Goal: Information Seeking & Learning: Learn about a topic

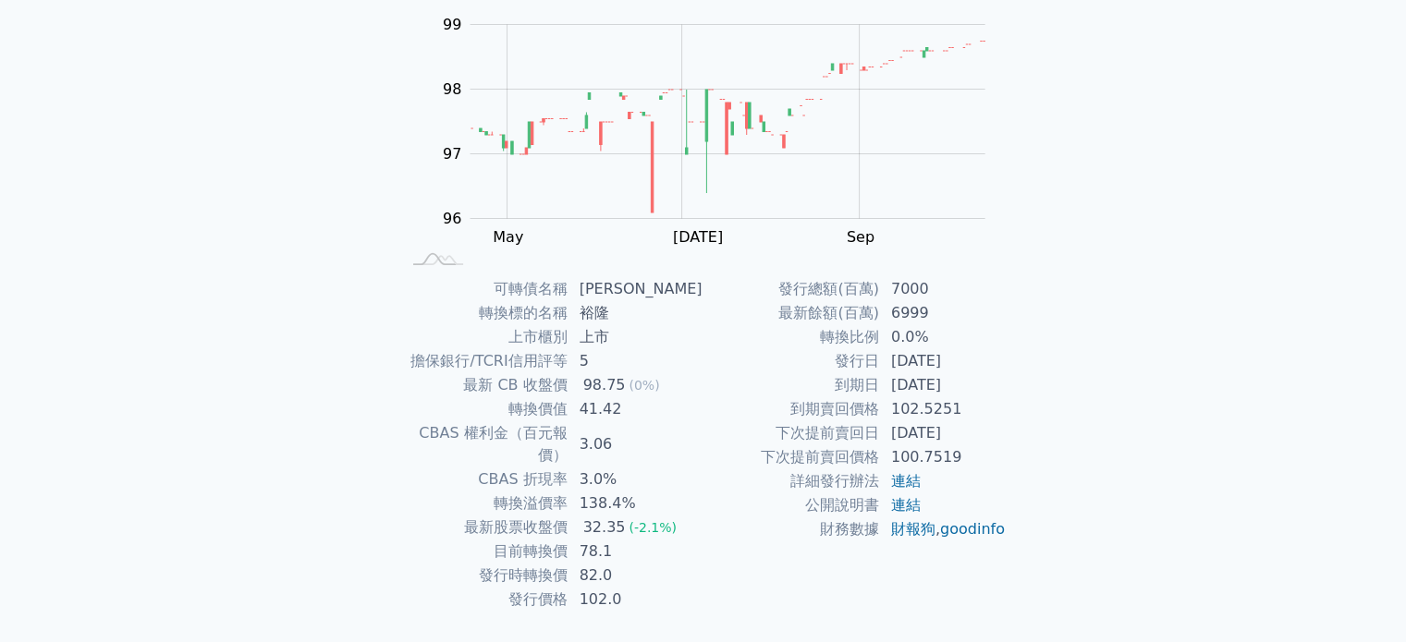
scroll to position [214, 0]
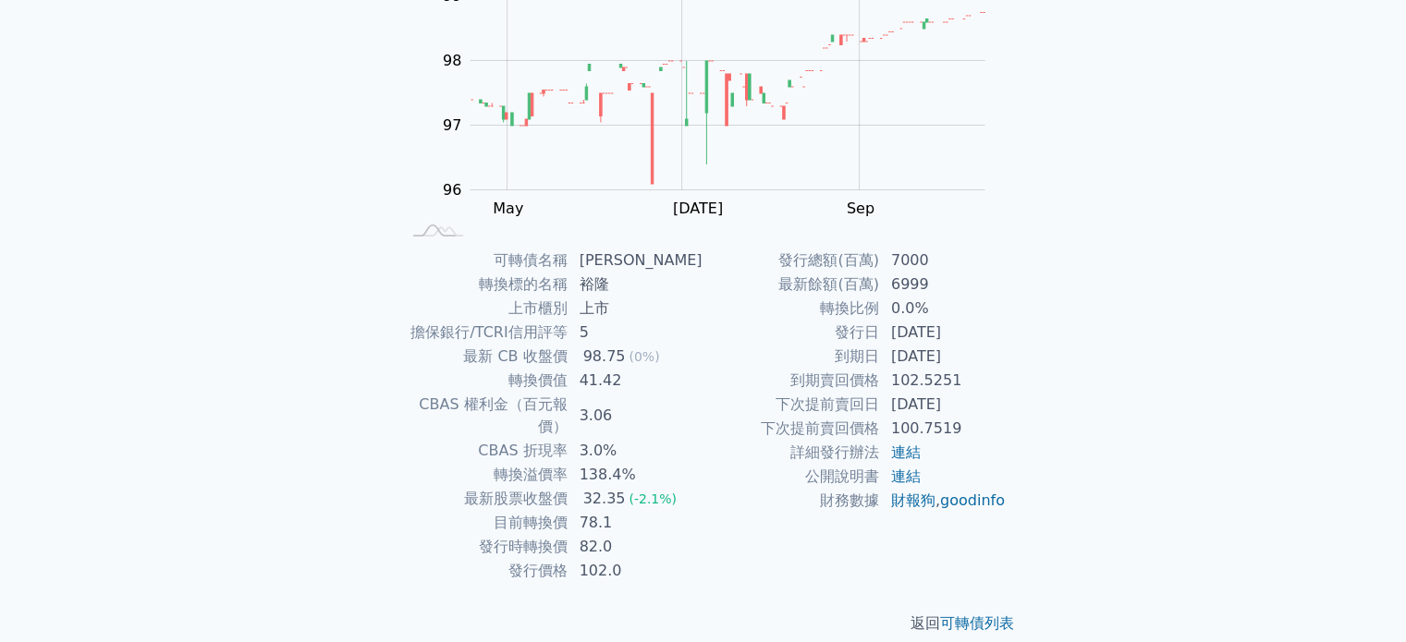
drag, startPoint x: 851, startPoint y: 350, endPoint x: 972, endPoint y: 356, distance: 121.2
click at [972, 356] on tr "到期日 [DATE]" at bounding box center [854, 357] width 303 height 24
drag, startPoint x: 958, startPoint y: 361, endPoint x: 946, endPoint y: 361, distance: 12.0
click at [958, 361] on td "[DATE]" at bounding box center [943, 357] width 127 height 24
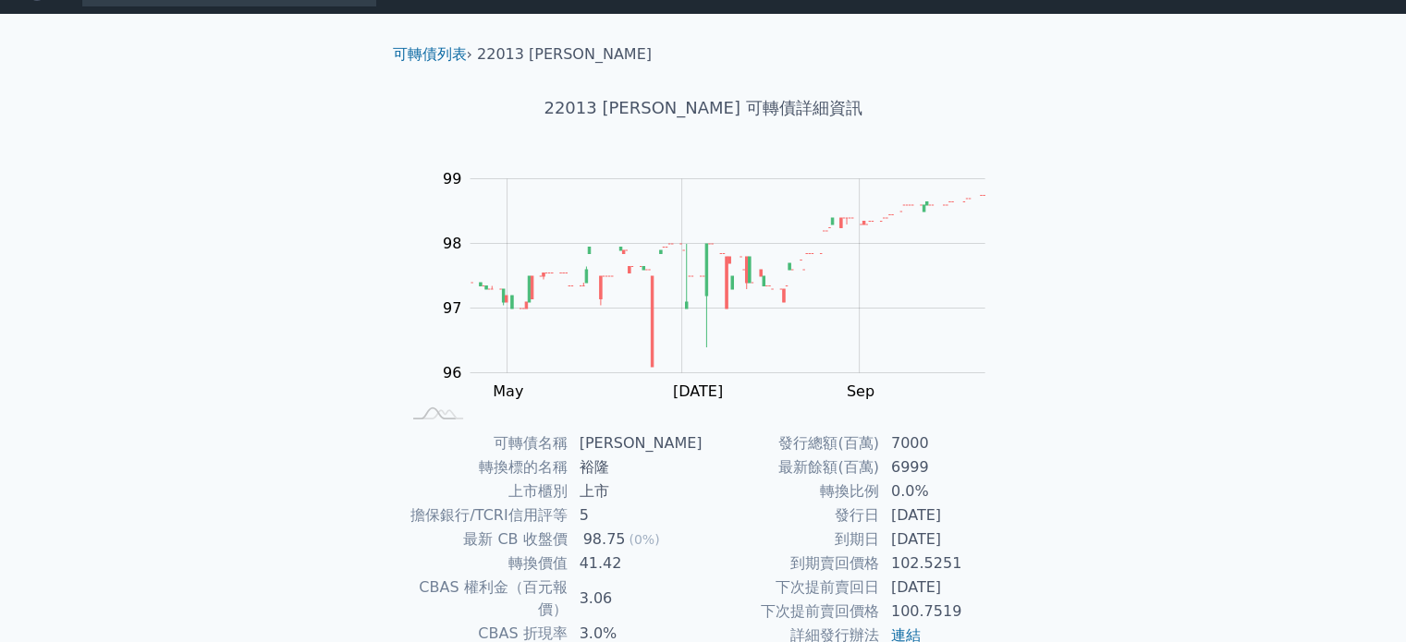
scroll to position [61, 0]
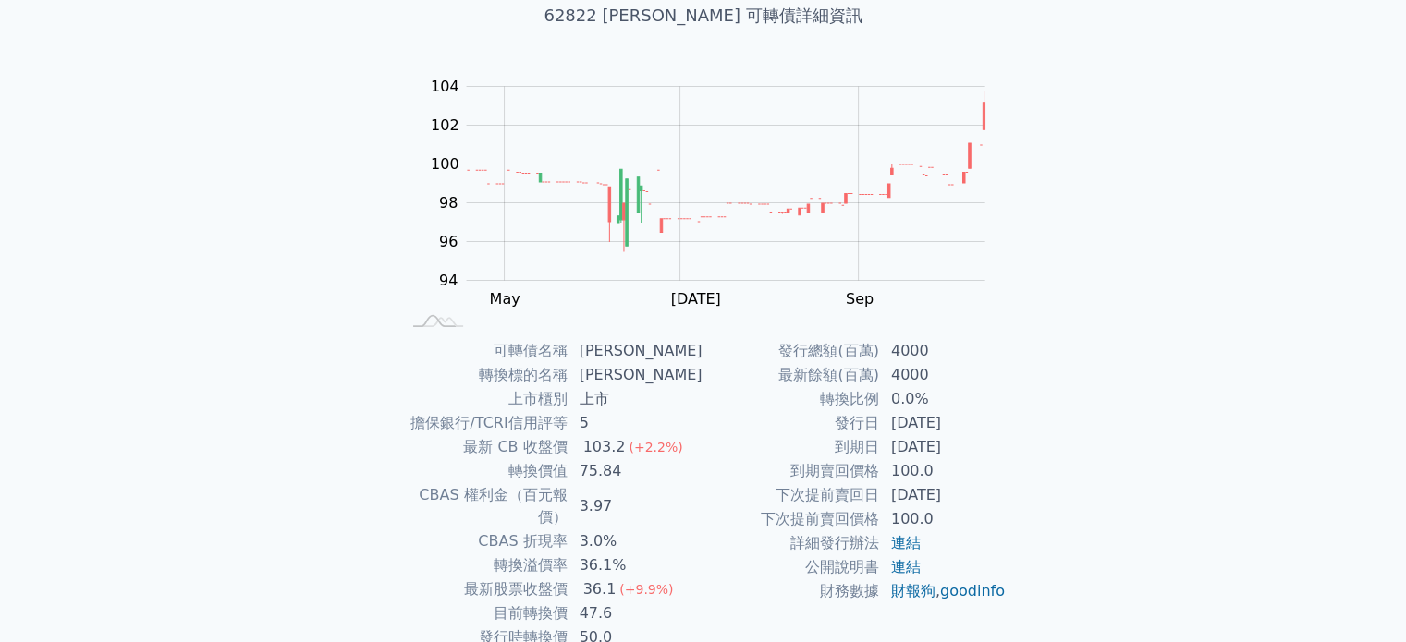
scroll to position [153, 0]
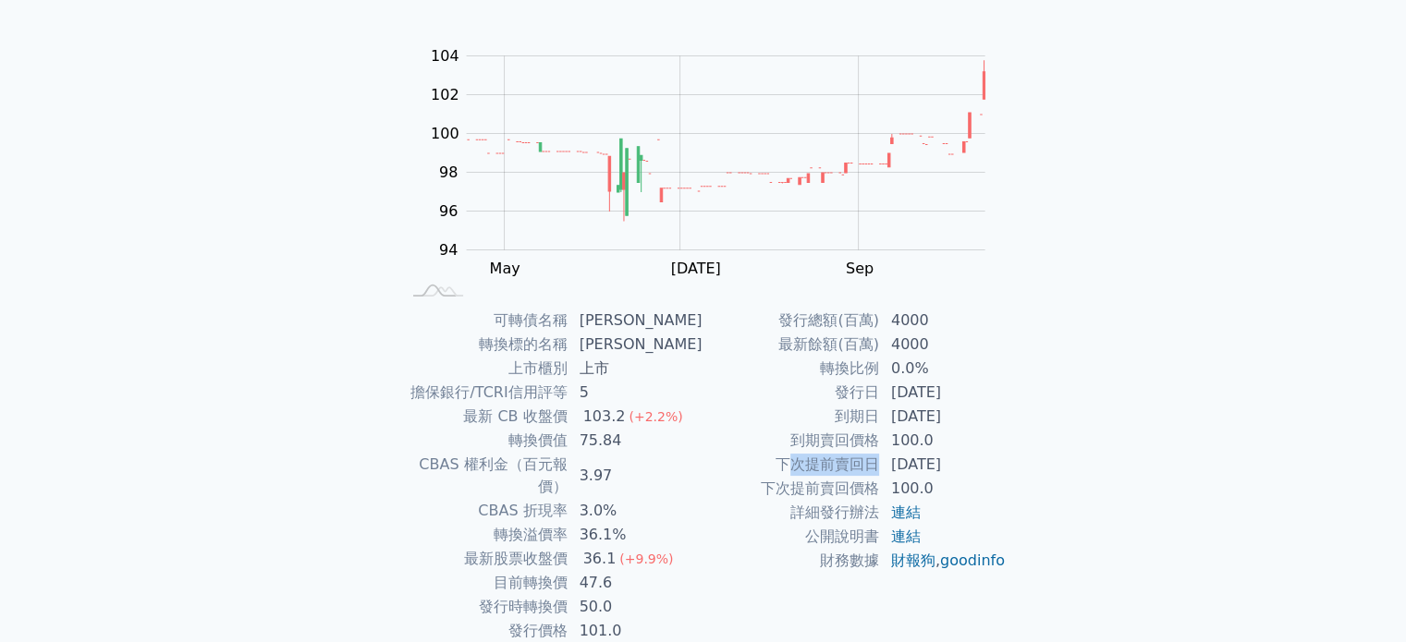
drag, startPoint x: 795, startPoint y: 462, endPoint x: 876, endPoint y: 461, distance: 81.4
click at [876, 461] on td "下次提前賣回日" at bounding box center [791, 465] width 177 height 24
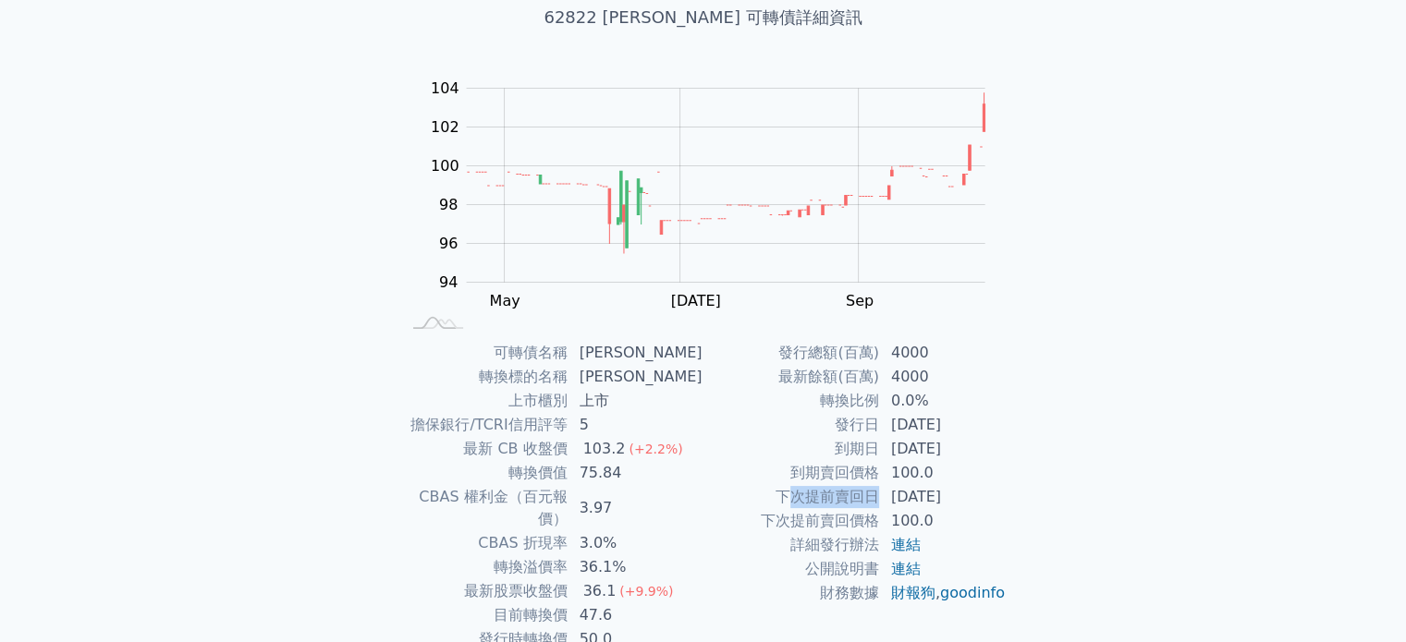
drag, startPoint x: 881, startPoint y: 446, endPoint x: 1011, endPoint y: 465, distance: 131.6
click at [980, 448] on td "2028-06-13" at bounding box center [943, 449] width 127 height 24
click at [1043, 477] on div "可轉債列表 › 62822 康舒二 62822 康舒二 可轉債詳細資訊 Zoom Out 100 90 92 94 96 98 100 102 104 106…" at bounding box center [703, 340] width 710 height 834
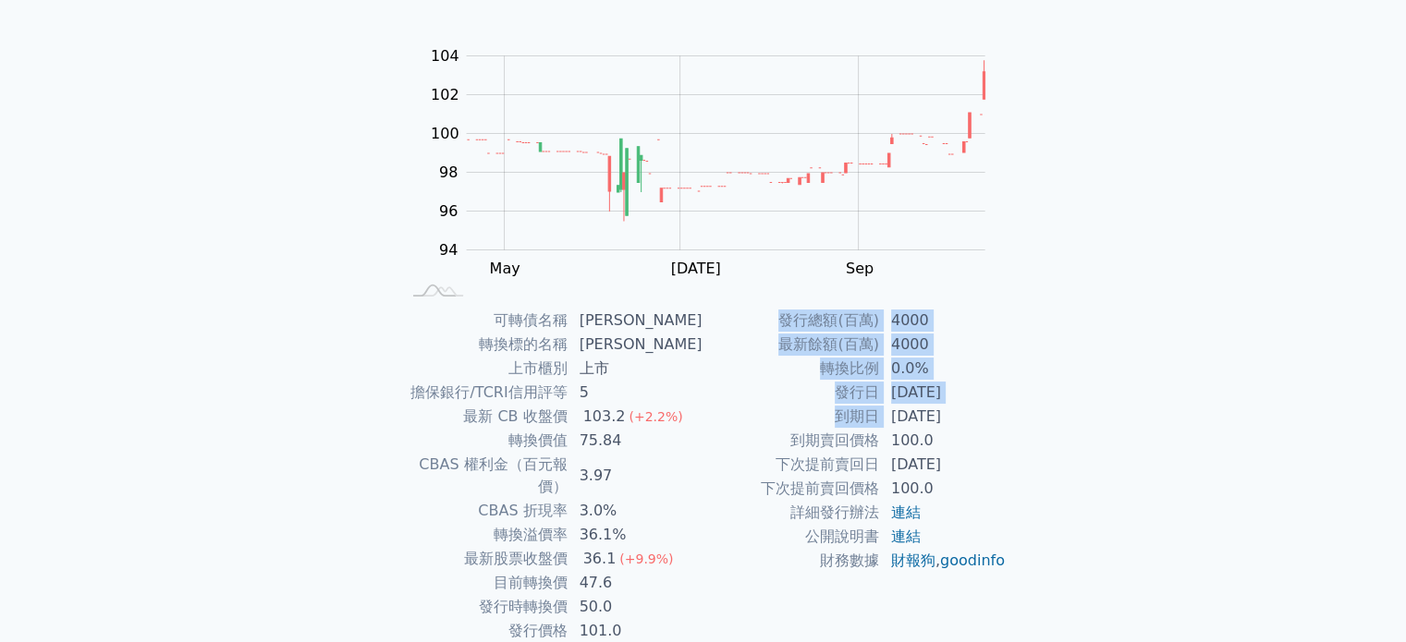
drag, startPoint x: 890, startPoint y: 413, endPoint x: 1021, endPoint y: 423, distance: 130.7
click at [1021, 423] on div "可轉債名稱 康舒二 轉換標的名稱 康舒 上市櫃別 上市 擔保銀行/TCRI信用評等 5 最新 CB 收盤價 103.2 (+2.2%) 轉換價值 75.84 …" at bounding box center [703, 476] width 651 height 335
click at [1007, 456] on div "可轉債名稱 康舒二 轉換標的名稱 康舒 上市櫃別 上市 擔保銀行/TCRI信用評等 5 最新 CB 收盤價 103.2 (+2.2%) 轉換價值 75.84 …" at bounding box center [703, 476] width 651 height 335
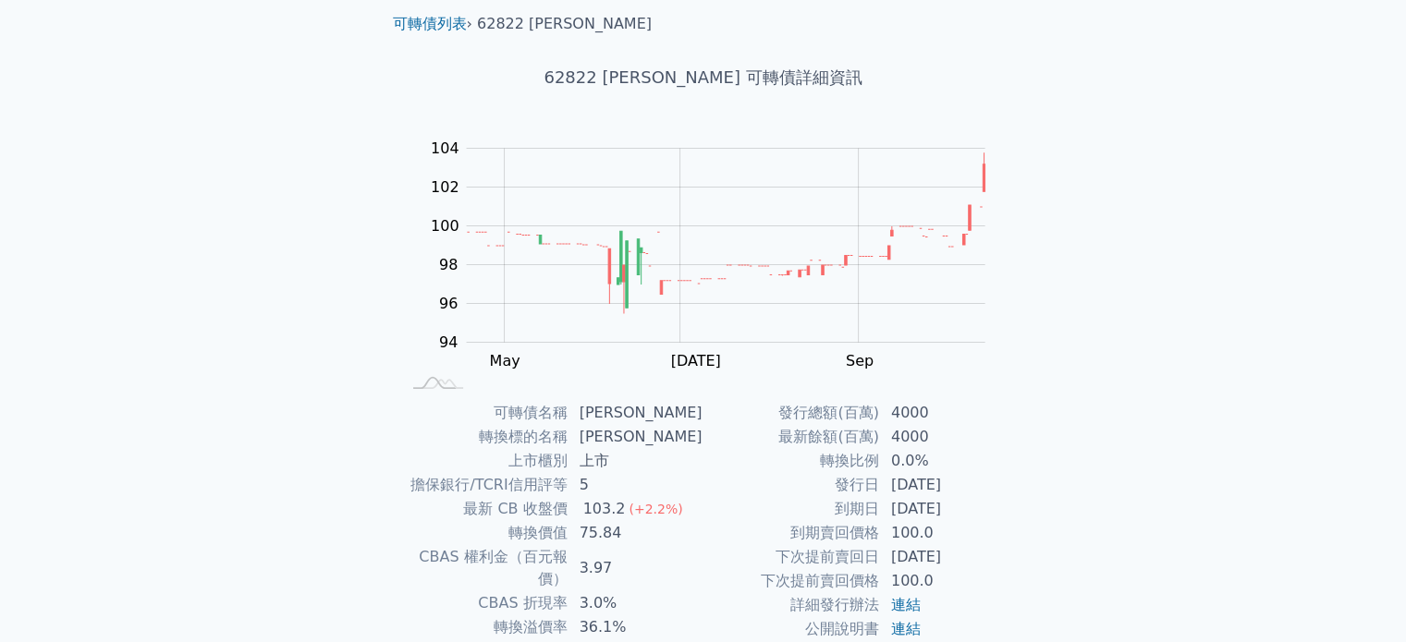
scroll to position [0, 0]
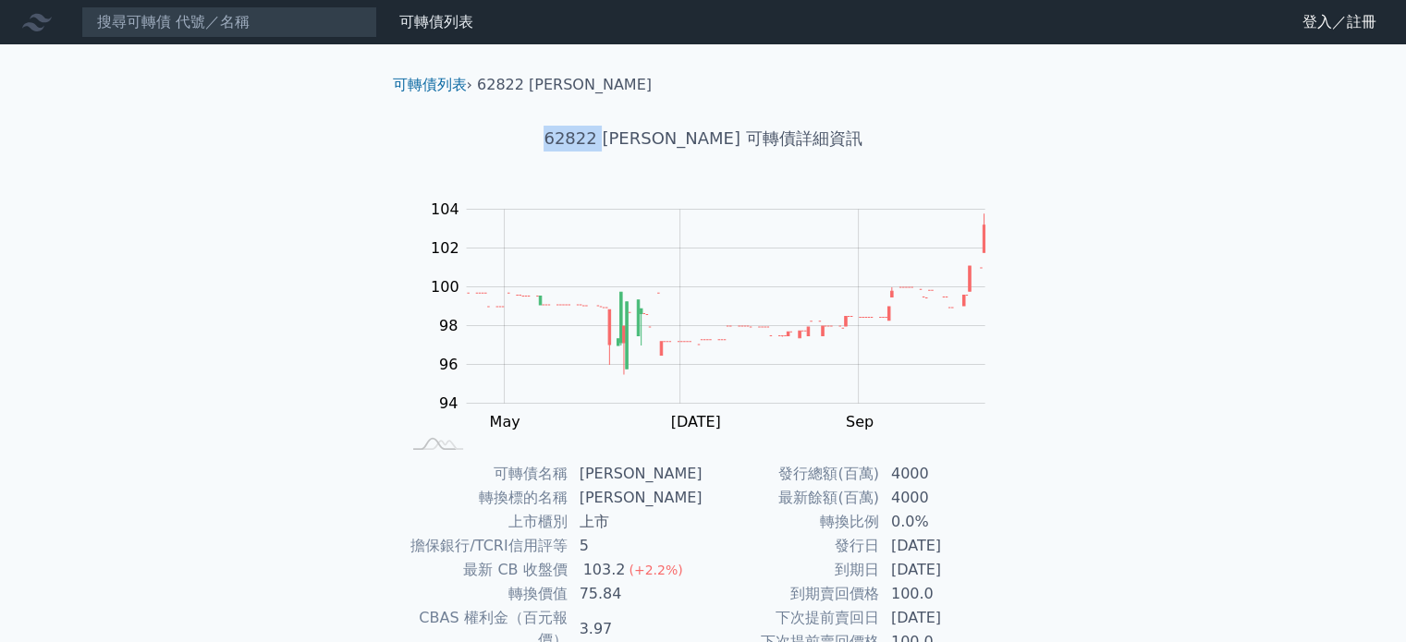
drag, startPoint x: 579, startPoint y: 130, endPoint x: 647, endPoint y: 136, distance: 68.6
click at [647, 136] on h1 "62822 康舒二 可轉債詳細資訊" at bounding box center [703, 139] width 651 height 26
copy h1 "62822"
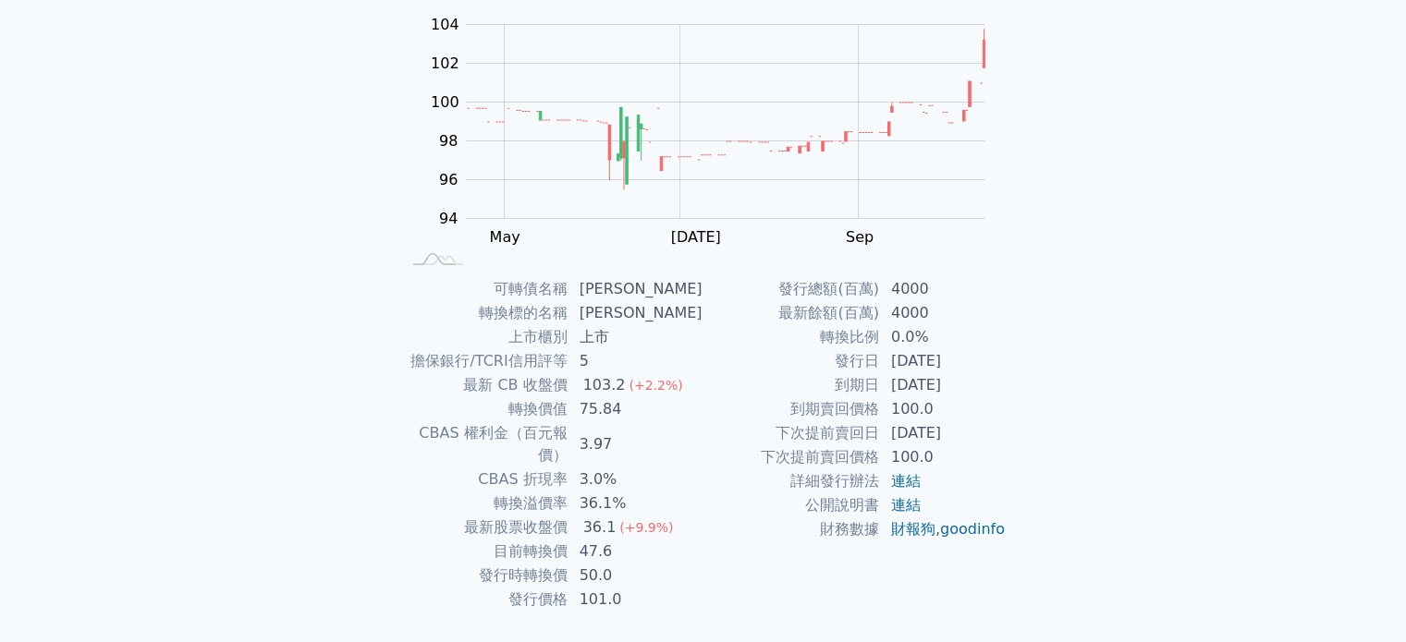
scroll to position [214, 0]
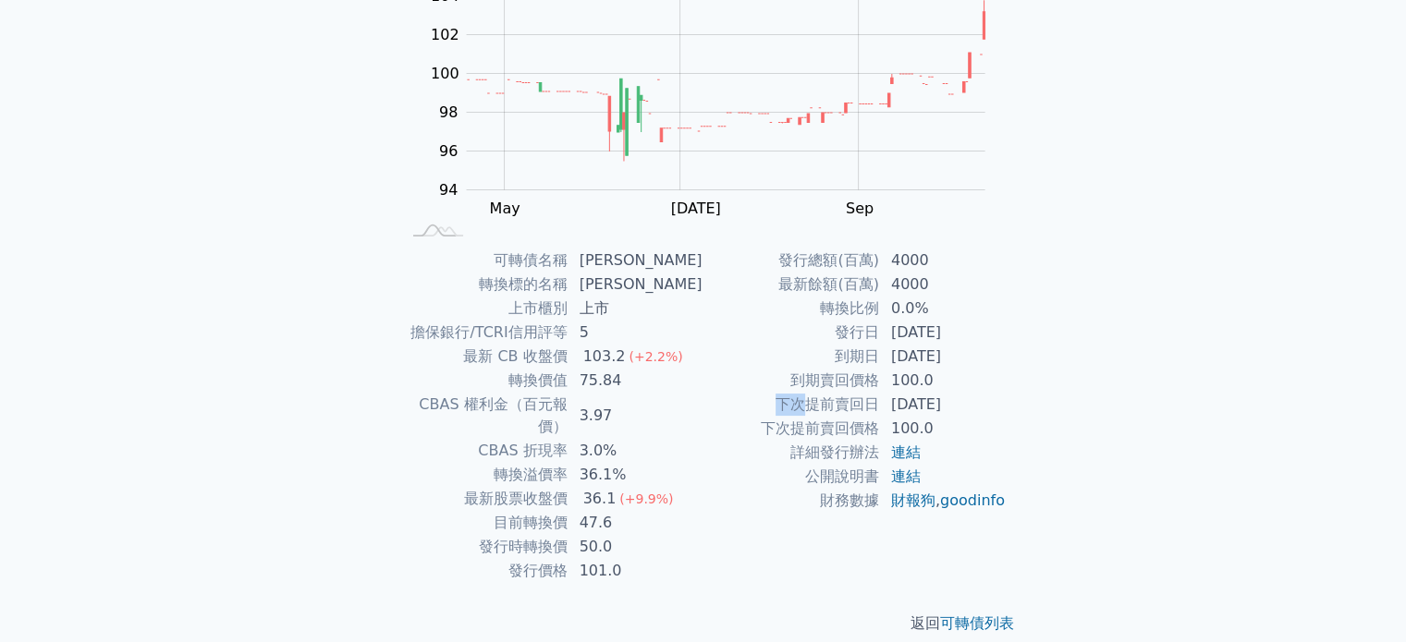
drag, startPoint x: 810, startPoint y: 401, endPoint x: 946, endPoint y: 392, distance: 136.2
click at [946, 393] on tr "下次提前賣回日 2026-06-13" at bounding box center [854, 405] width 303 height 24
click at [1025, 408] on div "可轉債名稱 康舒二 轉換標的名稱 康舒 上市櫃別 上市 擔保銀行/TCRI信用評等 5 最新 CB 收盤價 103.2 (+2.2%) 轉換價值 75.84 …" at bounding box center [703, 416] width 651 height 335
drag, startPoint x: 776, startPoint y: 397, endPoint x: 879, endPoint y: 406, distance: 103.9
click at [879, 406] on td "下次提前賣回日" at bounding box center [791, 405] width 177 height 24
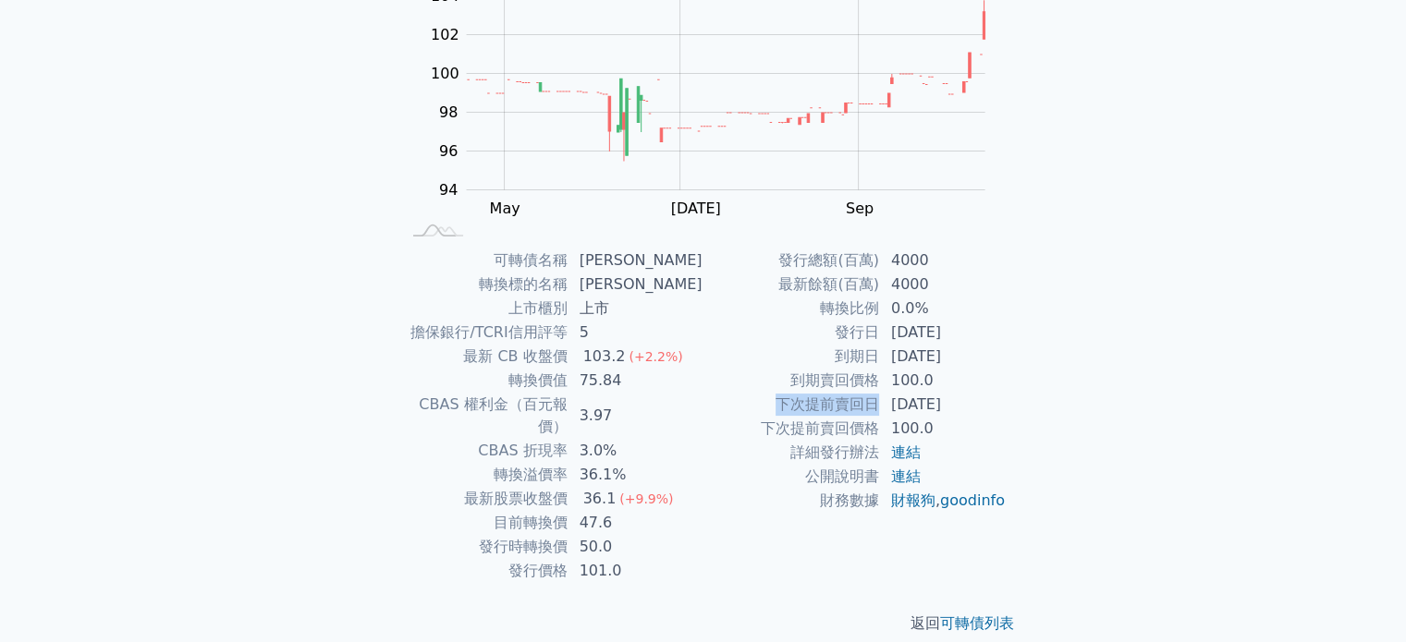
copy td "下次提前賣回日"
click at [784, 399] on td "下次提前賣回日" at bounding box center [791, 405] width 177 height 24
drag, startPoint x: 821, startPoint y: 405, endPoint x: 991, endPoint y: 400, distance: 170.2
click at [991, 400] on tr "下次提前賣回日 2026-06-13" at bounding box center [854, 405] width 303 height 24
drag, startPoint x: 813, startPoint y: 251, endPoint x: 960, endPoint y: 284, distance: 150.7
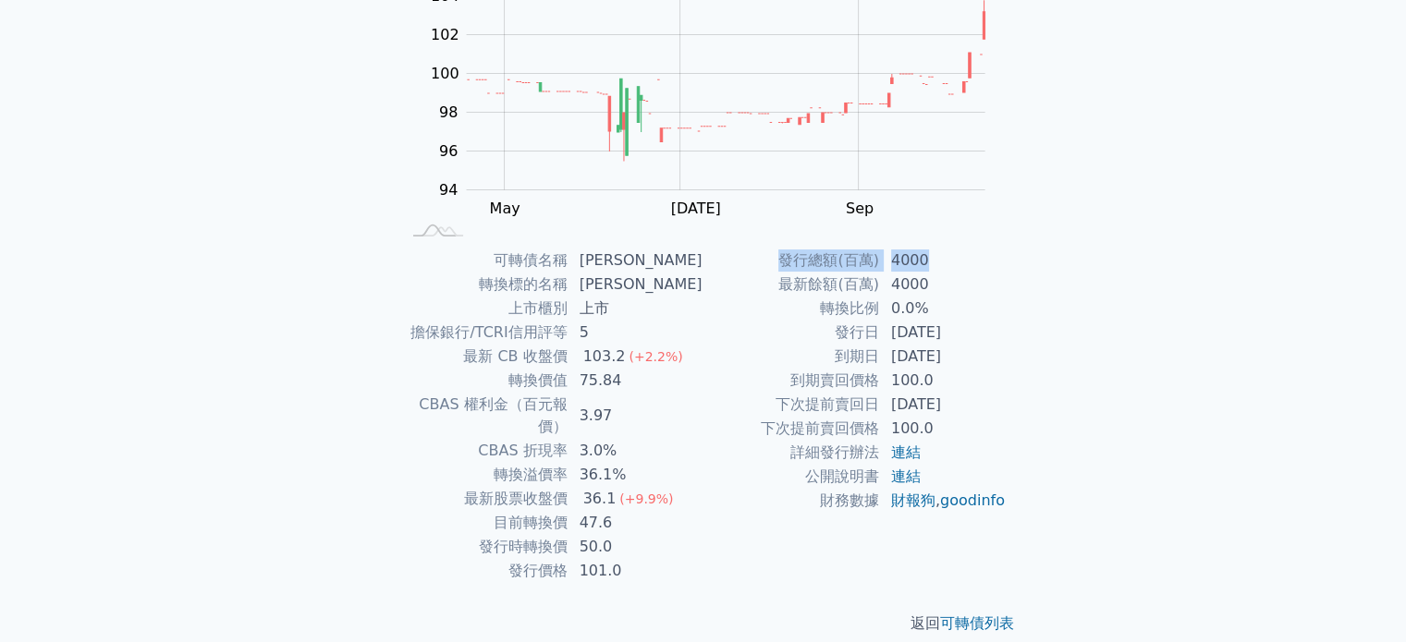
click at [935, 251] on div "可轉債列表 › 62822 康舒二 62822 康舒二 可轉債詳細資訊 Zoom Out 100 90 92 94 96 98 100 102 104 106…" at bounding box center [703, 248] width 651 height 834
click at [1010, 320] on div "可轉債名稱 康舒二 轉換標的名稱 康舒 上市櫃別 上市 擔保銀行/TCRI信用評等 5 最新 CB 收盤價 103.2 (+2.2%) 轉換價值 75.84 …" at bounding box center [703, 416] width 651 height 335
drag, startPoint x: 782, startPoint y: 265, endPoint x: 985, endPoint y: 273, distance: 203.5
click at [985, 273] on tbody "發行總額(百萬) 4000 最新餘額(百萬) 4000 轉換比例 0.0% 發行日 2023-06-13 到期日 2028-06-13 到期賣回價格 100.…" at bounding box center [854, 381] width 303 height 264
click at [1009, 363] on div "可轉債名稱 康舒二 轉換標的名稱 康舒 上市櫃別 上市 擔保銀行/TCRI信用評等 5 最新 CB 收盤價 103.2 (+2.2%) 轉換價值 75.84 …" at bounding box center [703, 416] width 651 height 335
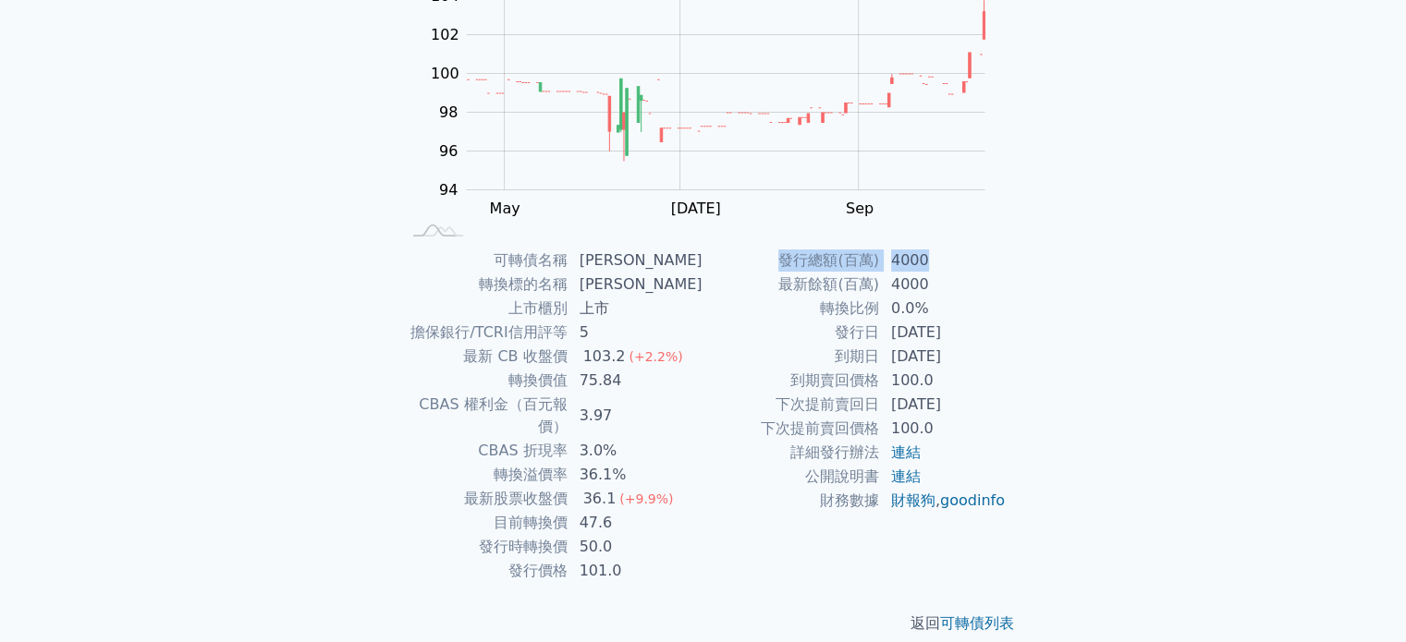
drag, startPoint x: 787, startPoint y: 258, endPoint x: 943, endPoint y: 260, distance: 156.2
click at [943, 260] on tr "發行總額(百萬) 4000" at bounding box center [854, 261] width 303 height 24
click at [996, 332] on td "2023-06-13" at bounding box center [943, 333] width 127 height 24
drag, startPoint x: 588, startPoint y: 381, endPoint x: 633, endPoint y: 384, distance: 45.4
click at [633, 384] on td "75.84" at bounding box center [636, 381] width 135 height 24
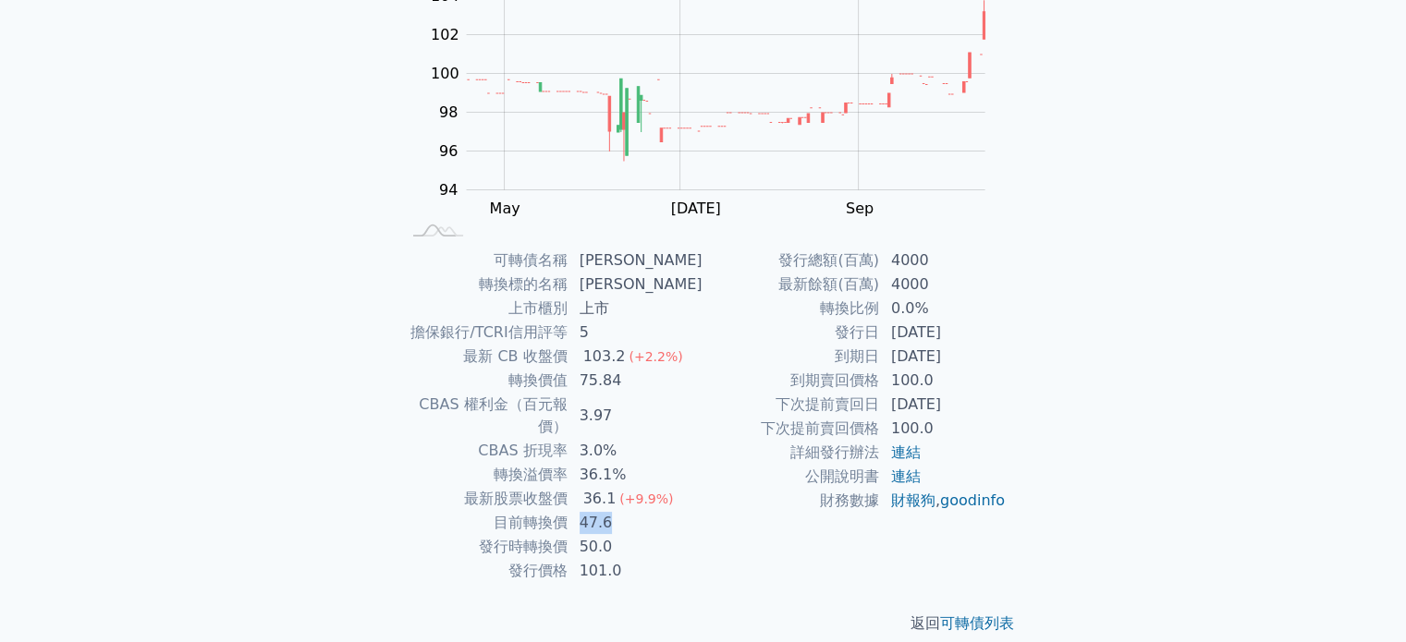
drag, startPoint x: 587, startPoint y: 502, endPoint x: 618, endPoint y: 495, distance: 32.1
click at [618, 511] on td "47.6" at bounding box center [636, 523] width 135 height 24
drag, startPoint x: 592, startPoint y: 369, endPoint x: 654, endPoint y: 412, distance: 76.4
click at [654, 412] on tbody "可轉債名稱 康舒二 轉換標的名稱 康舒 上市櫃別 上市 擔保銀行/TCRI信用評等 5 最新 CB 收盤價 103.2 (+2.2%) 轉換價值 75.84 …" at bounding box center [551, 416] width 303 height 335
click at [713, 465] on td "公開說明書" at bounding box center [791, 477] width 177 height 24
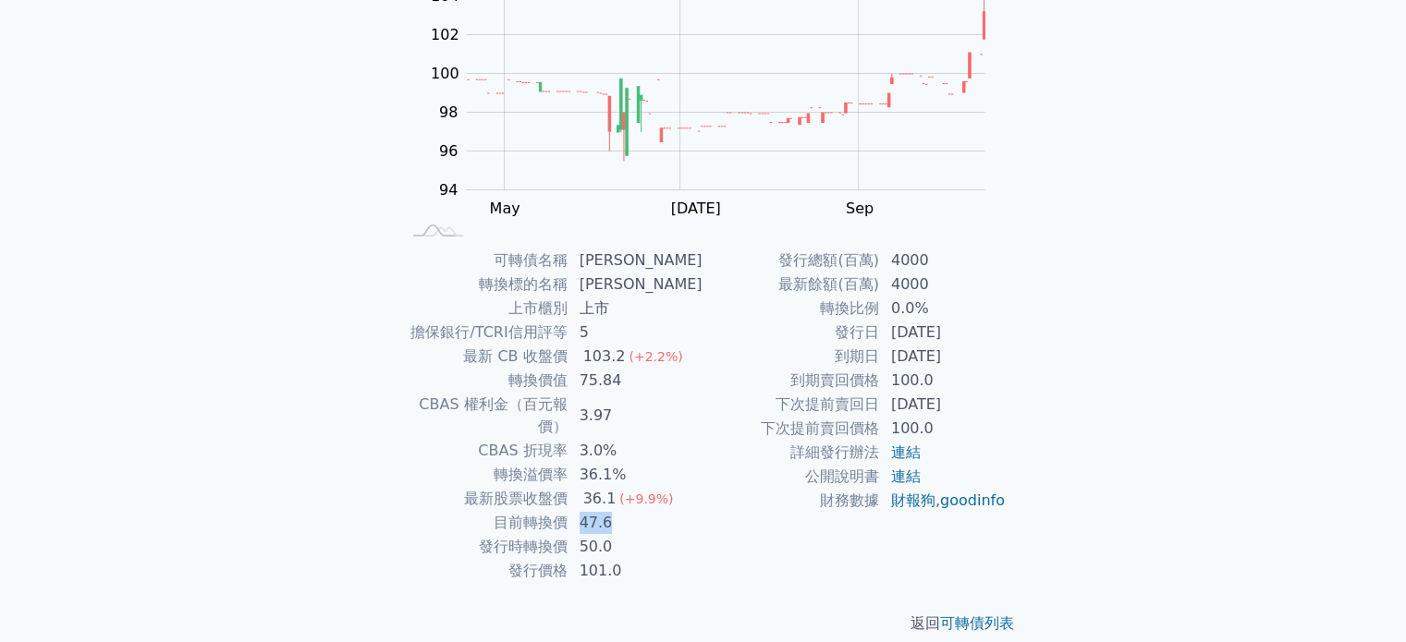
drag, startPoint x: 584, startPoint y: 501, endPoint x: 654, endPoint y: 501, distance: 69.3
click at [654, 511] on td "47.6" at bounding box center [636, 523] width 135 height 24
click at [656, 535] on td "50.0" at bounding box center [636, 547] width 135 height 24
drag, startPoint x: 570, startPoint y: 524, endPoint x: 674, endPoint y: 520, distance: 103.6
click at [674, 535] on tr "發行時轉換價 50.0" at bounding box center [551, 547] width 303 height 24
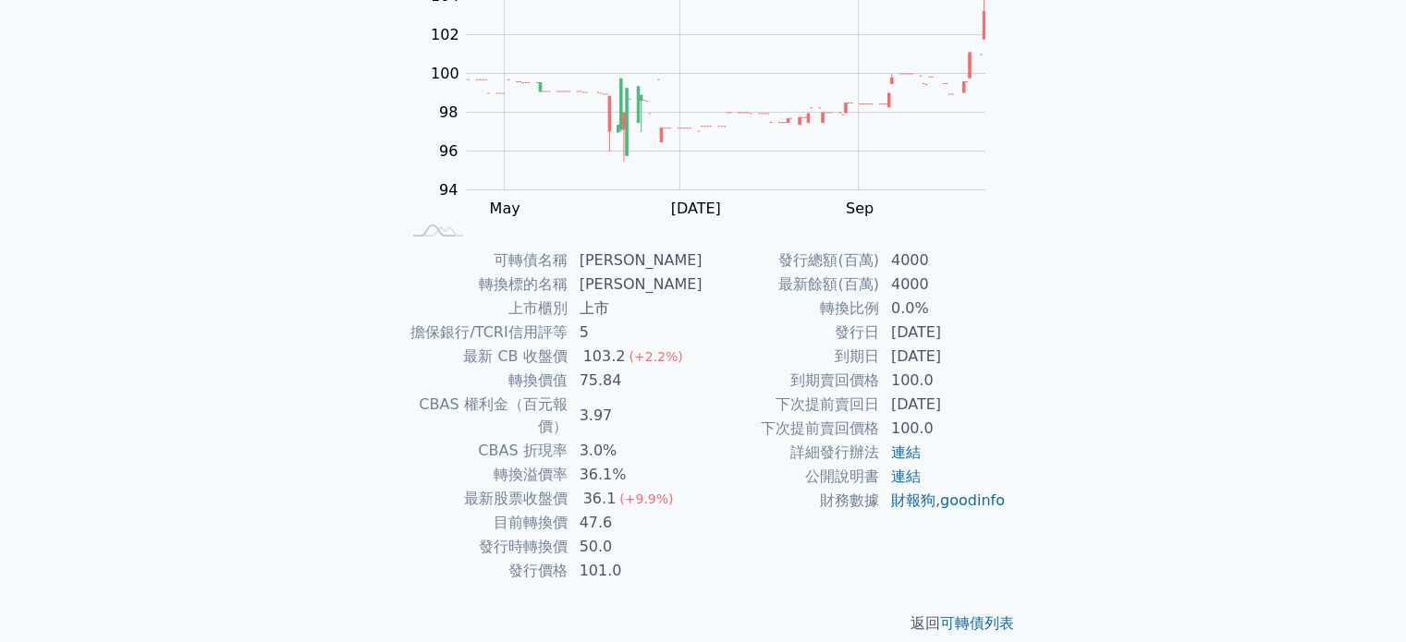
click at [742, 544] on div "發行總額(百萬) 4000 最新餘額(百萬) 4000 轉換比例 0.0% 發行日 2023-06-13 到期日 2028-06-13 到期賣回價格 100.…" at bounding box center [854, 416] width 303 height 335
drag, startPoint x: 501, startPoint y: 526, endPoint x: 654, endPoint y: 528, distance: 152.5
click at [654, 535] on tr "發行時轉換價 50.0" at bounding box center [551, 547] width 303 height 24
click at [669, 559] on td "101.0" at bounding box center [636, 571] width 135 height 24
drag, startPoint x: 565, startPoint y: 549, endPoint x: 671, endPoint y: 546, distance: 106.3
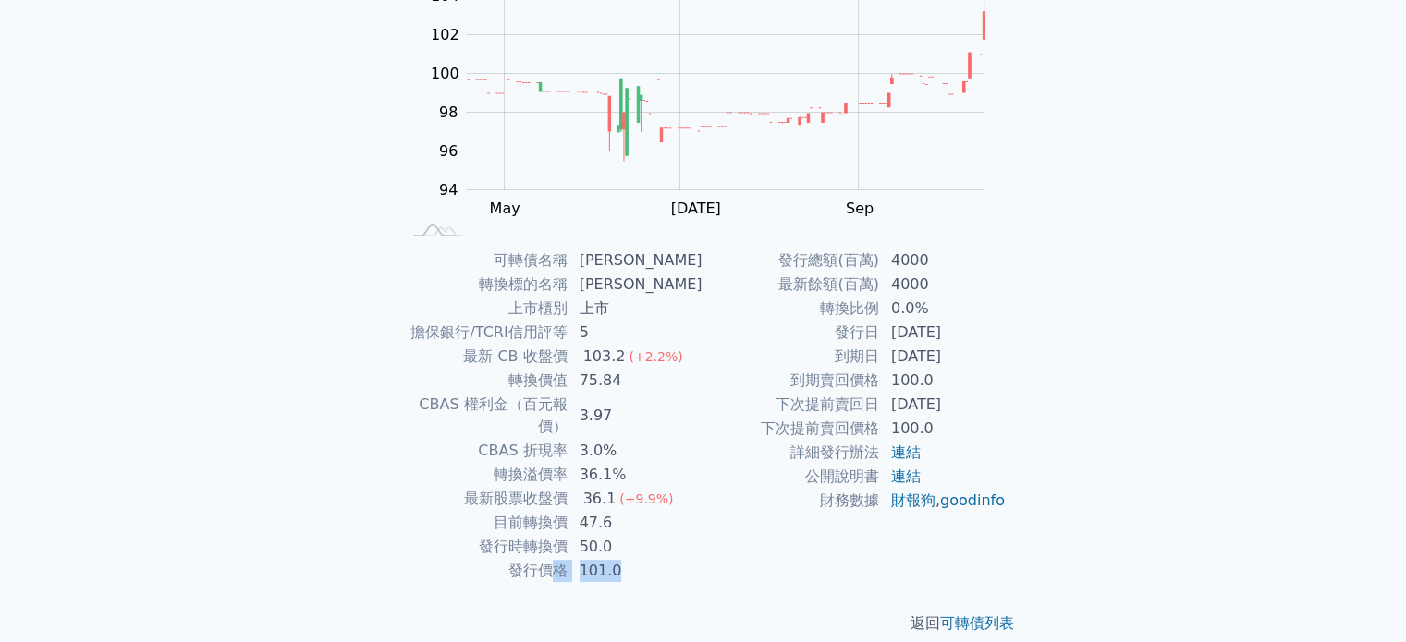
click at [670, 559] on tr "發行價格 101.0" at bounding box center [551, 571] width 303 height 24
click at [810, 540] on div "發行總額(百萬) 4000 最新餘額(百萬) 4000 轉換比例 0.0% 發行日 2023-06-13 到期日 2028-06-13 到期賣回價格 100.…" at bounding box center [854, 416] width 303 height 335
drag, startPoint x: 614, startPoint y: 497, endPoint x: 636, endPoint y: 498, distance: 22.2
click at [636, 511] on td "47.6" at bounding box center [636, 523] width 135 height 24
click at [736, 512] on td "財務數據" at bounding box center [791, 501] width 177 height 24
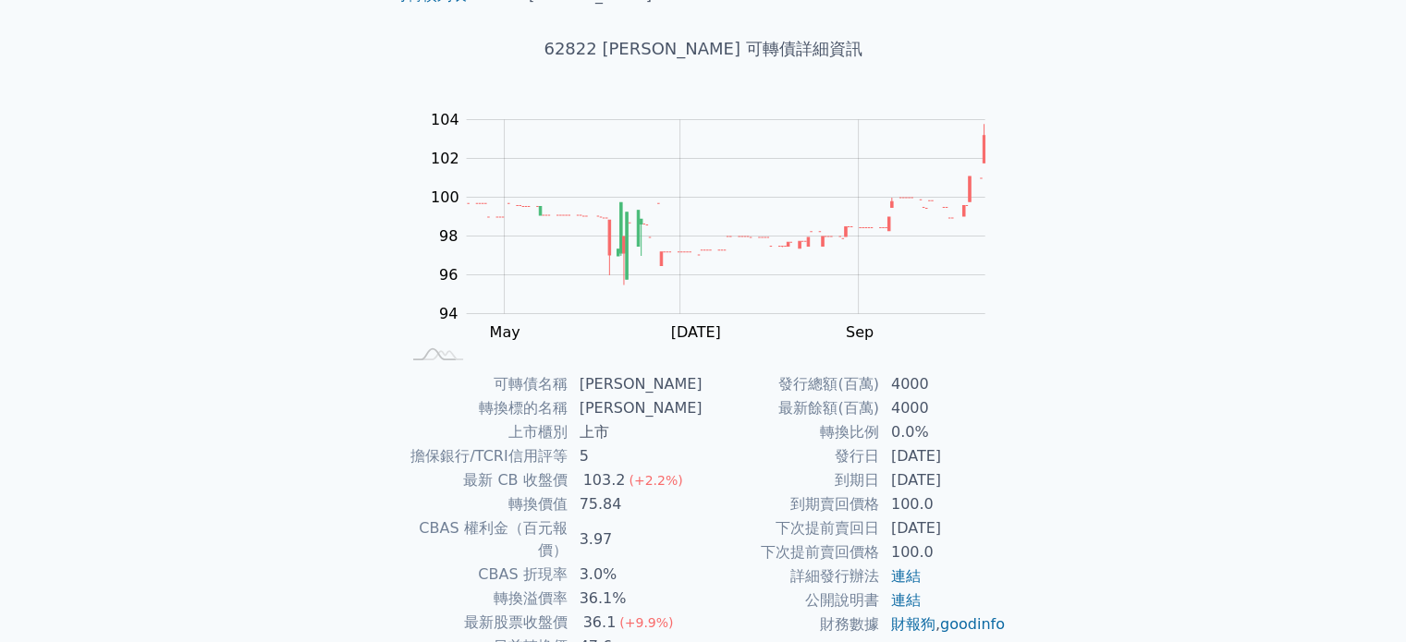
scroll to position [0, 0]
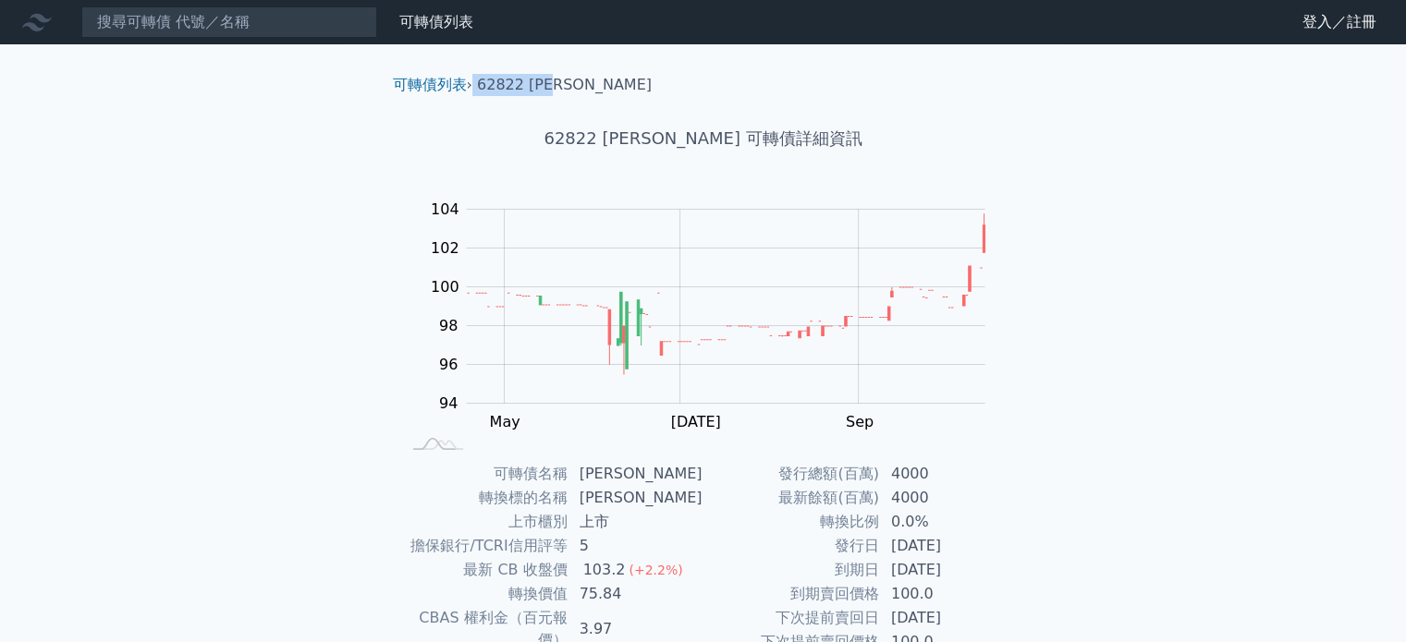
drag, startPoint x: 471, startPoint y: 82, endPoint x: 610, endPoint y: 91, distance: 139.8
click at [610, 91] on ol "可轉債列表 › 62822 康舒二" at bounding box center [703, 85] width 651 height 22
click at [813, 128] on h1 "62822 康舒二 可轉債詳細資訊" at bounding box center [703, 139] width 651 height 26
drag, startPoint x: 602, startPoint y: 129, endPoint x: 817, endPoint y: 120, distance: 215.6
click at [810, 119] on div "62822 康舒二 可轉債詳細資訊" at bounding box center [703, 138] width 651 height 85
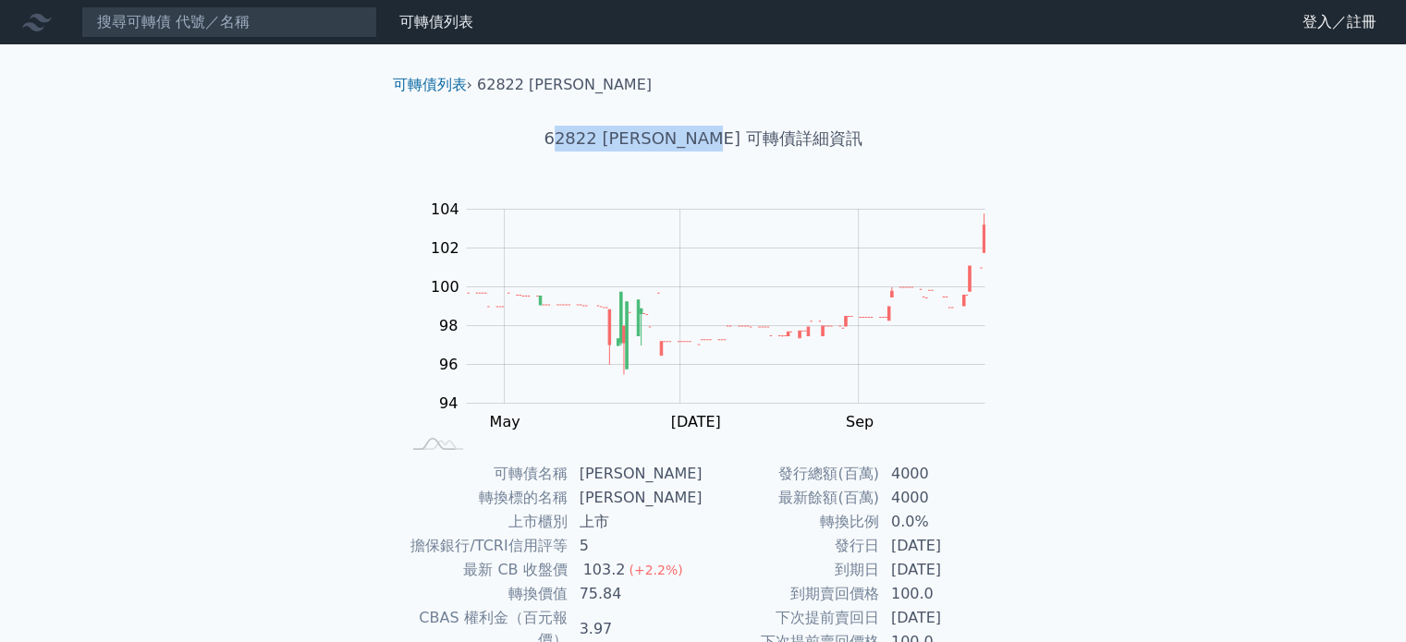
drag, startPoint x: 874, startPoint y: 143, endPoint x: 780, endPoint y: 134, distance: 93.8
click at [872, 142] on h1 "62822 康舒二 可轉債詳細資訊" at bounding box center [703, 139] width 651 height 26
click at [632, 149] on h1 "62822 康舒二 可轉債詳細資訊" at bounding box center [703, 139] width 651 height 26
drag, startPoint x: 599, startPoint y: 127, endPoint x: 840, endPoint y: 121, distance: 241.3
click at [840, 121] on div "62822 康舒二 可轉債詳細資訊" at bounding box center [703, 138] width 651 height 85
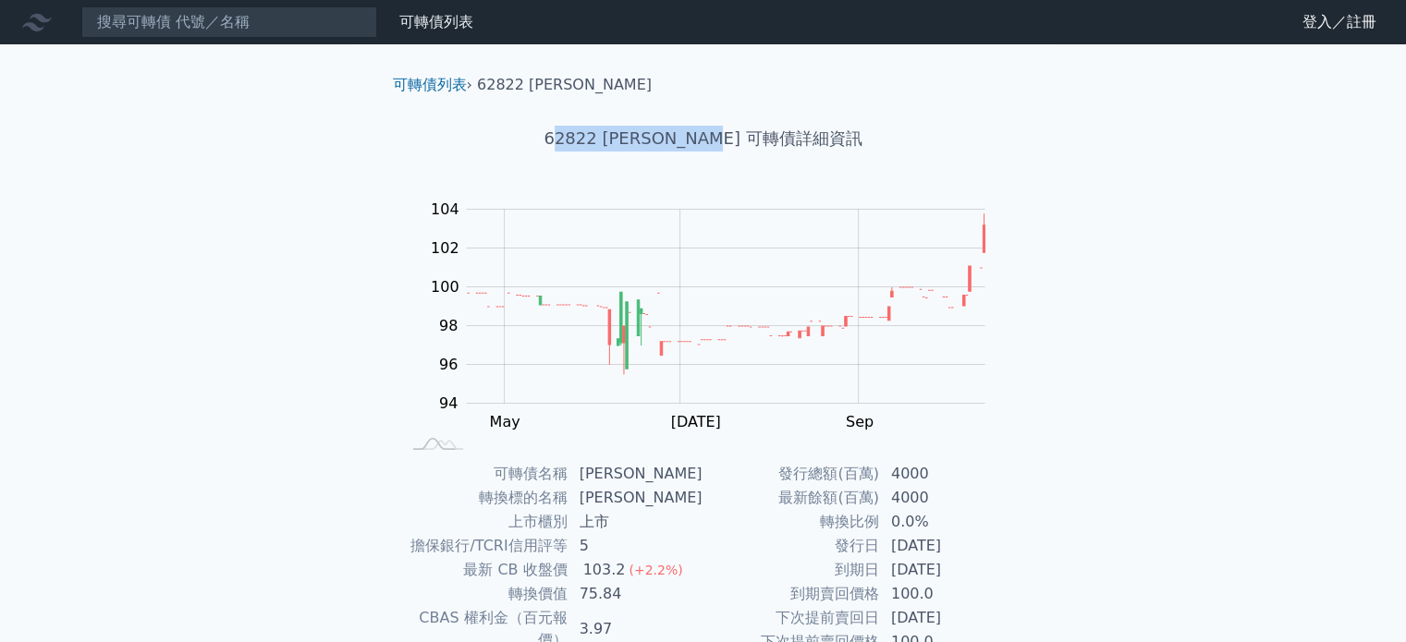
click at [1026, 151] on h1 "62822 康舒二 可轉債詳細資訊" at bounding box center [703, 139] width 651 height 26
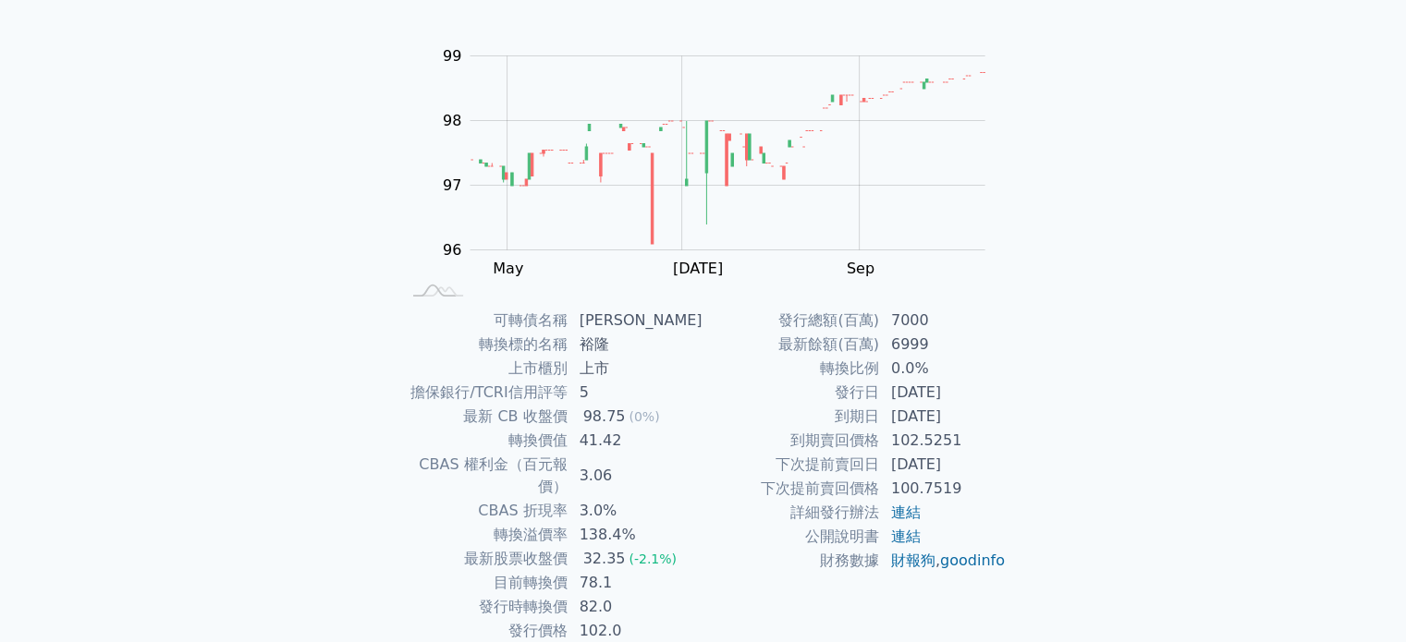
scroll to position [185, 0]
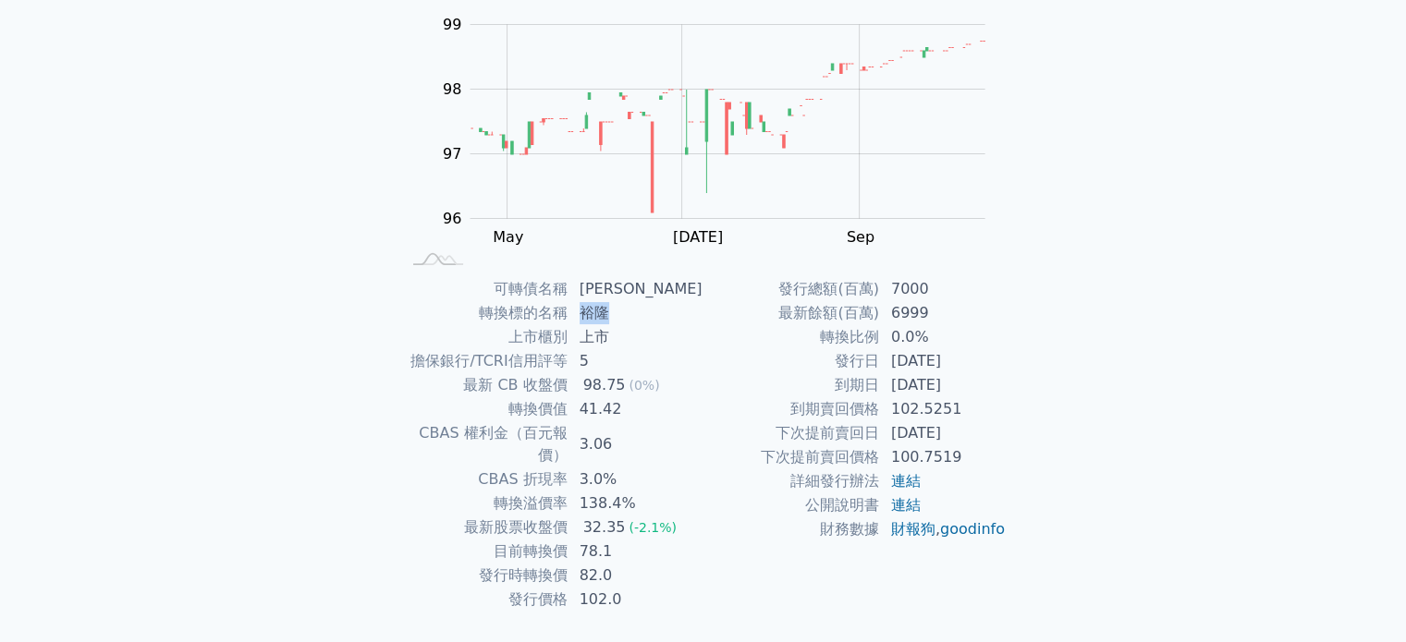
drag, startPoint x: 586, startPoint y: 313, endPoint x: 654, endPoint y: 317, distance: 68.5
click at [654, 317] on td "裕隆" at bounding box center [636, 313] width 135 height 24
click at [840, 368] on td "發行日" at bounding box center [791, 361] width 177 height 24
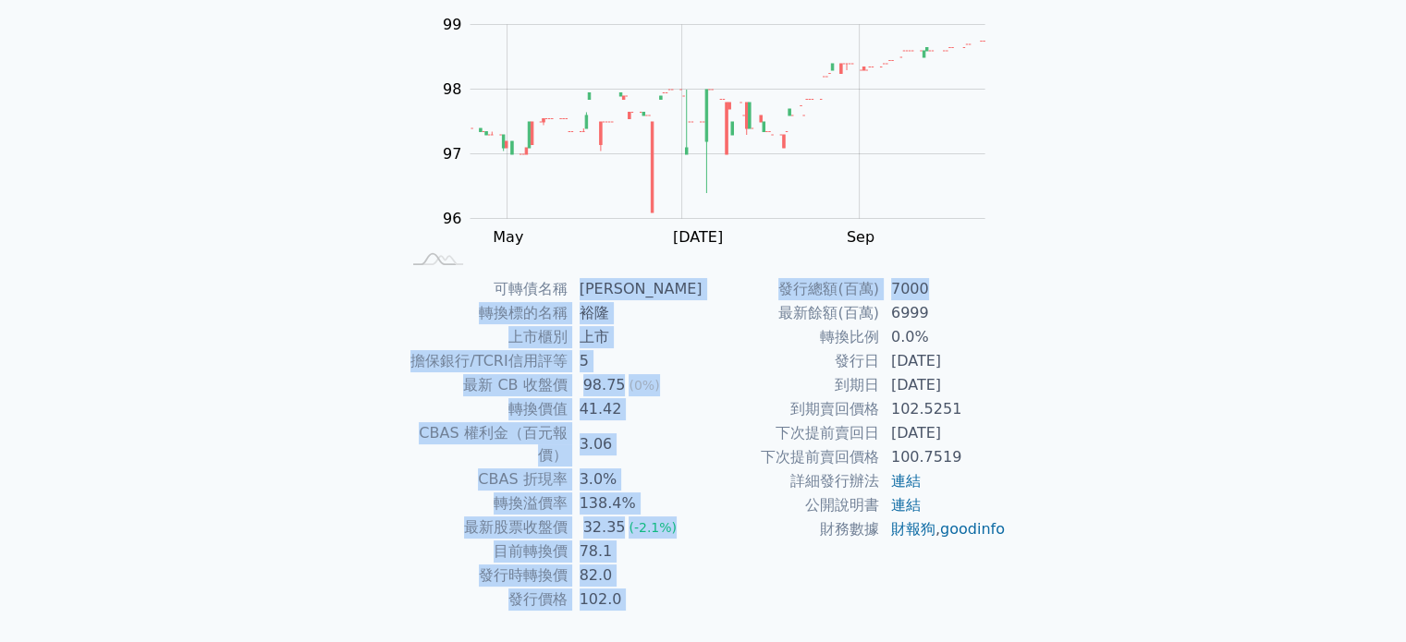
drag, startPoint x: 593, startPoint y: 286, endPoint x: 939, endPoint y: 288, distance: 345.7
click at [939, 288] on div "可轉債名稱 裕隆三 轉換標的名稱 裕隆 上市櫃別 上市 擔保銀行/TCRI信用評等 5 最新 CB 收盤價 98.75 (0%) 轉換價值 41.42 CBA…" at bounding box center [703, 444] width 651 height 335
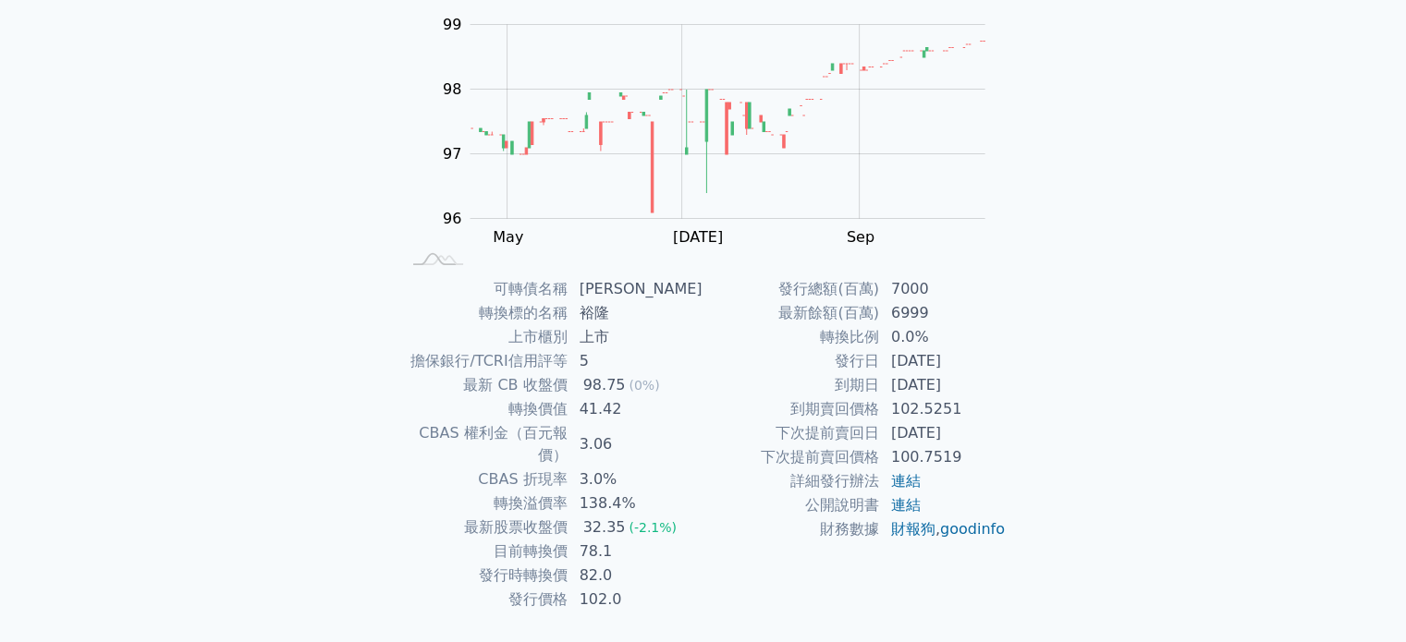
click at [954, 361] on td "[DATE]" at bounding box center [943, 361] width 127 height 24
drag, startPoint x: 595, startPoint y: 379, endPoint x: 642, endPoint y: 381, distance: 46.3
click at [642, 381] on td "98.75 (0%)" at bounding box center [636, 385] width 135 height 24
click at [707, 395] on td "到期日" at bounding box center [791, 385] width 177 height 24
drag, startPoint x: 593, startPoint y: 402, endPoint x: 633, endPoint y: 402, distance: 39.7
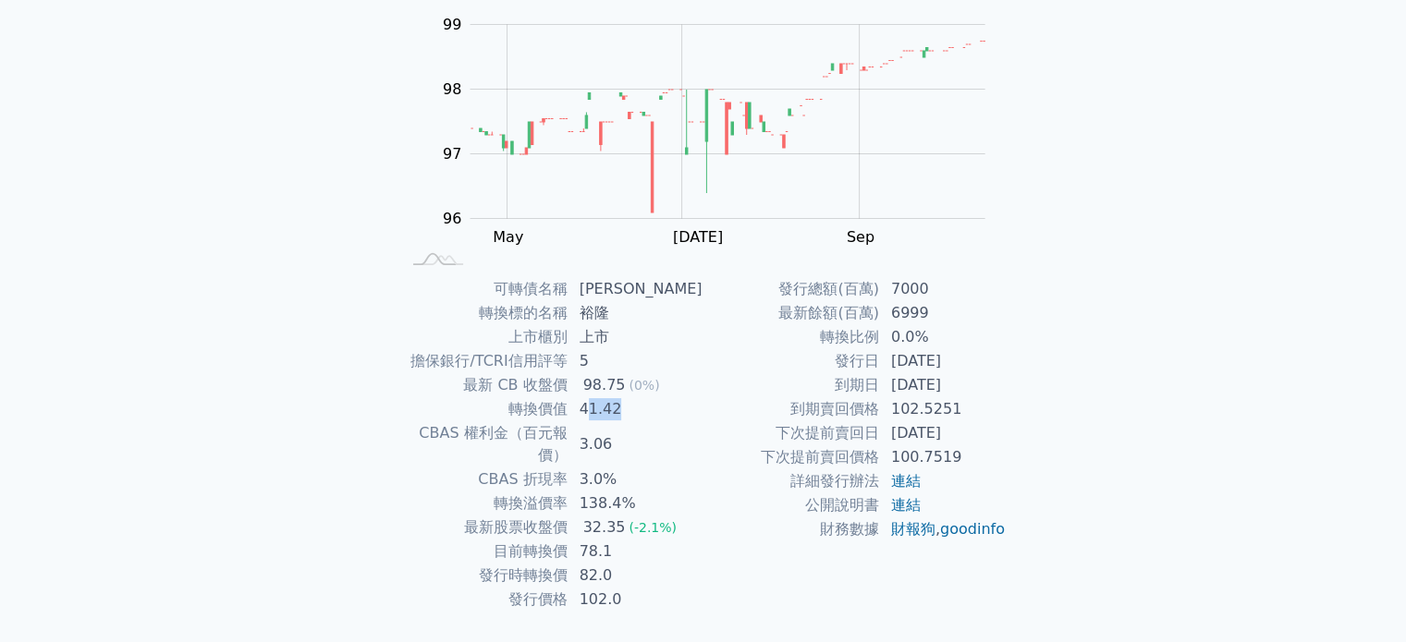
click at [633, 402] on td "41.42" at bounding box center [636, 409] width 135 height 24
click at [679, 410] on td "41.42" at bounding box center [636, 409] width 135 height 24
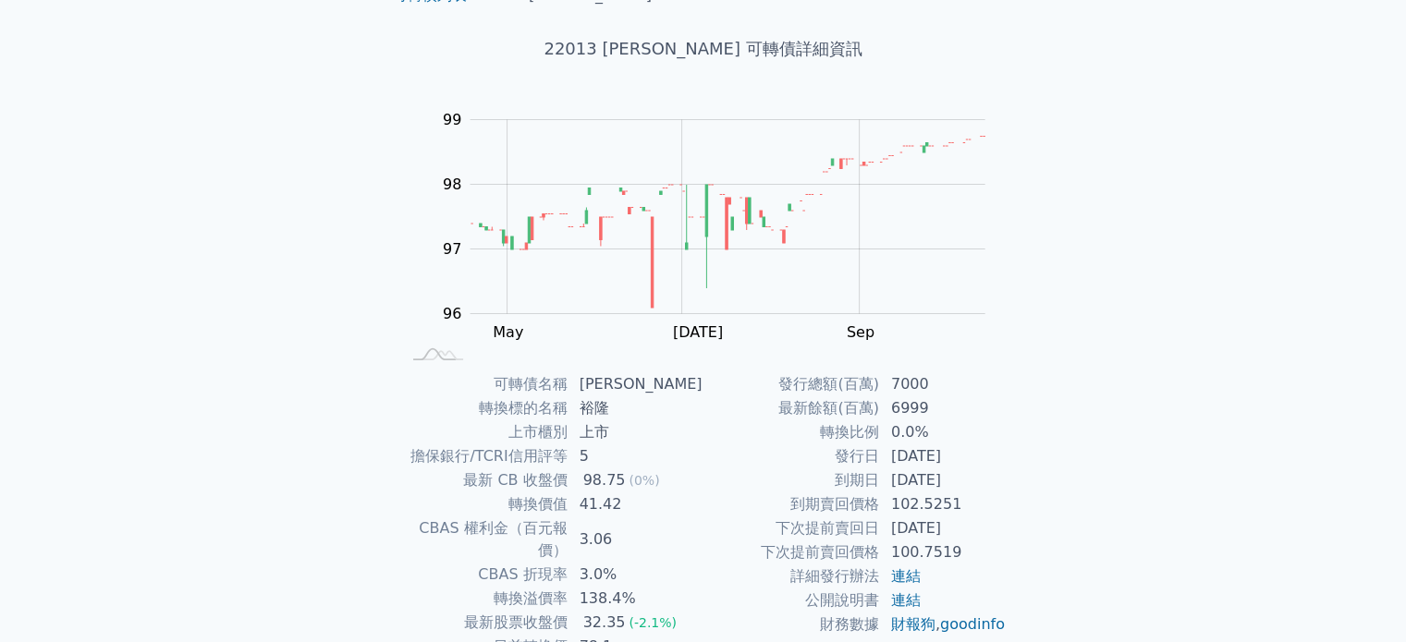
scroll to position [0, 0]
